Goal: Find specific page/section: Find specific page/section

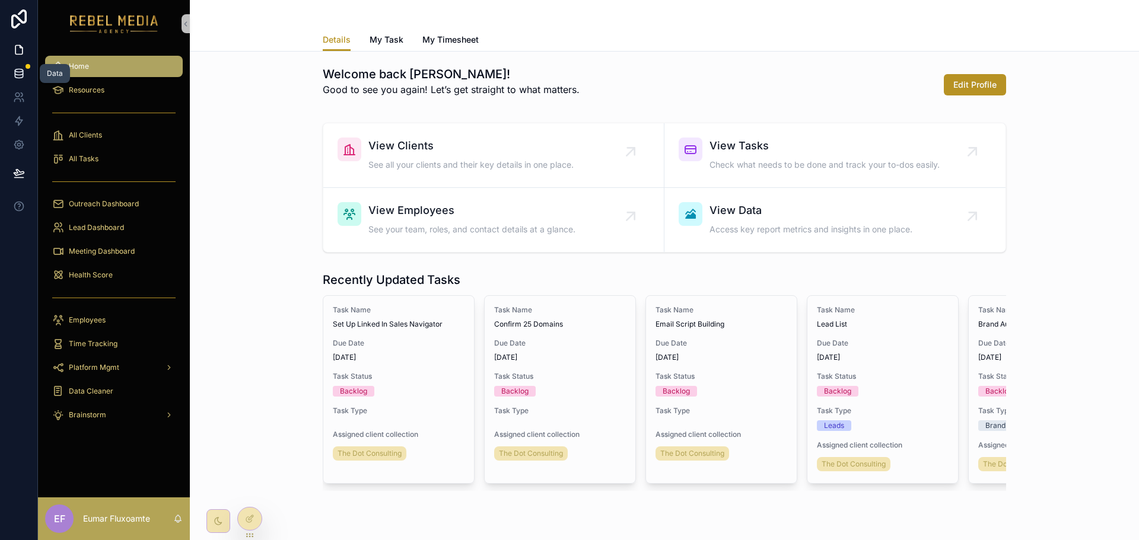
click at [23, 75] on icon at bounding box center [19, 74] width 12 height 12
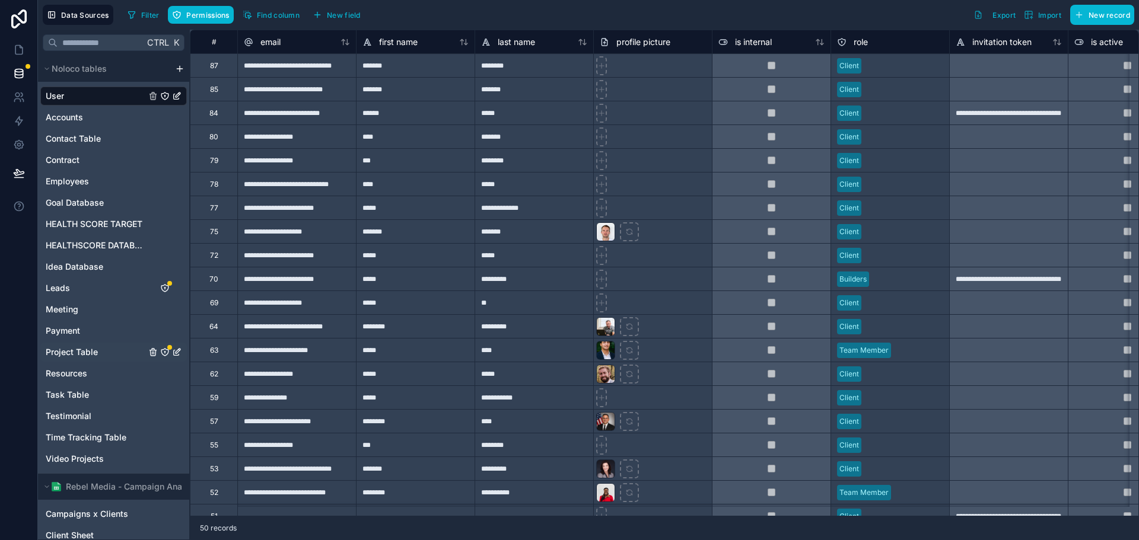
click at [79, 347] on span "Project Table" at bounding box center [72, 352] width 52 height 12
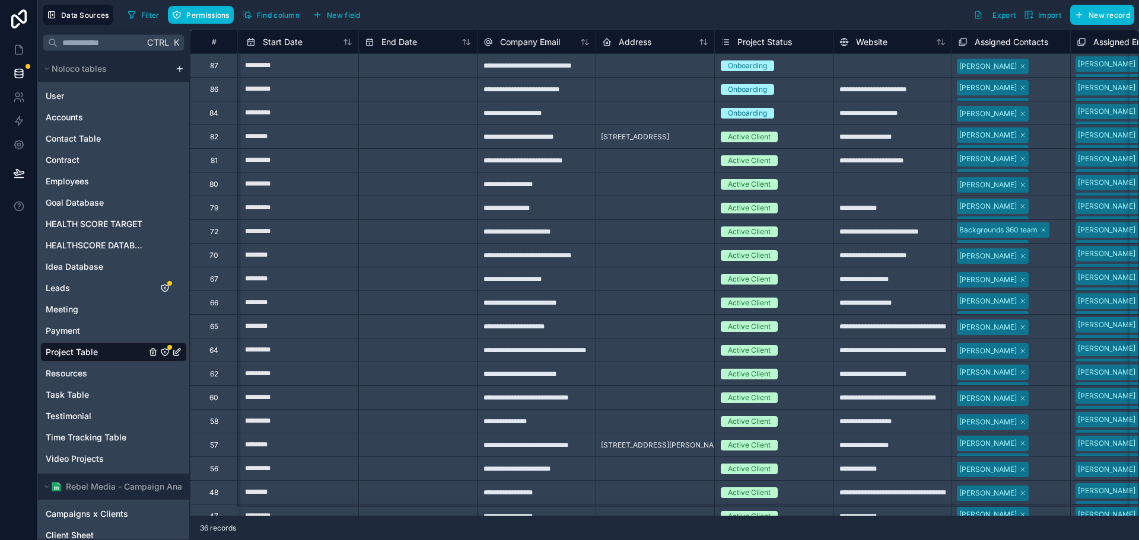
scroll to position [0, 643]
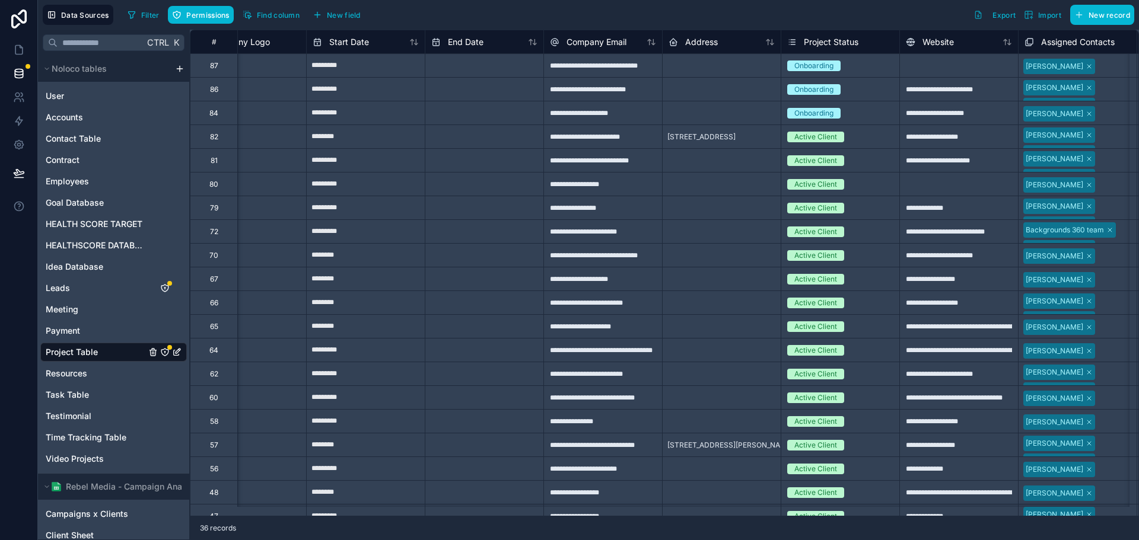
click at [588, 138] on div "**********" at bounding box center [602, 137] width 119 height 24
